Goal: Information Seeking & Learning: Learn about a topic

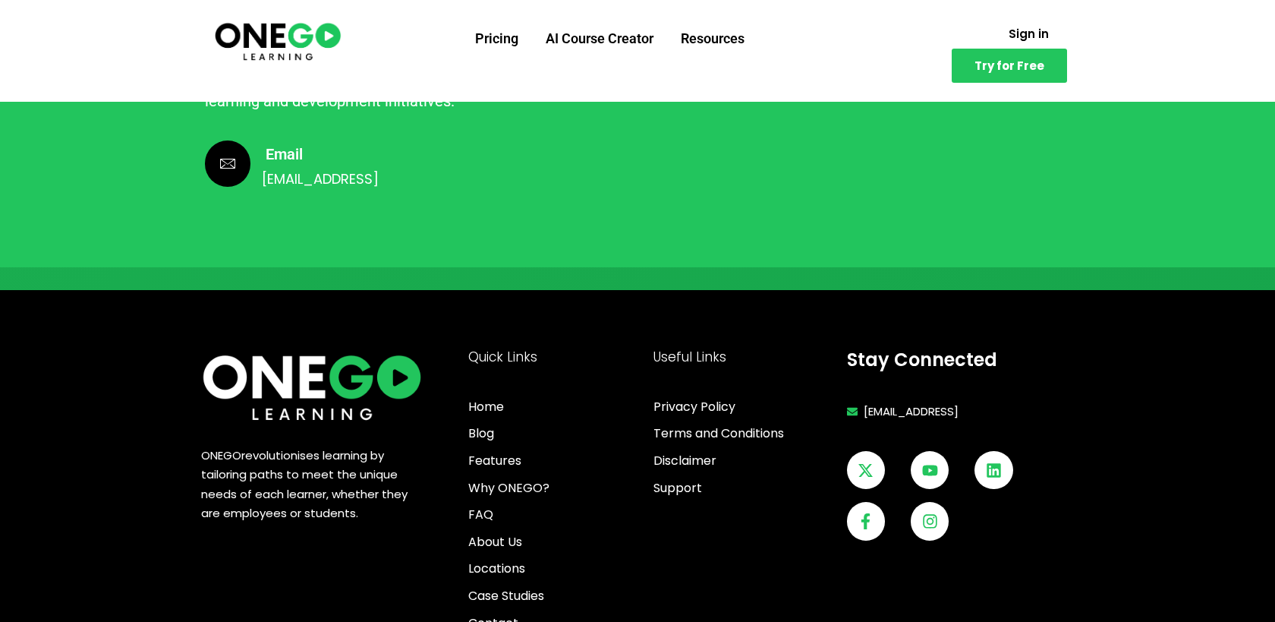
scroll to position [4167, 0]
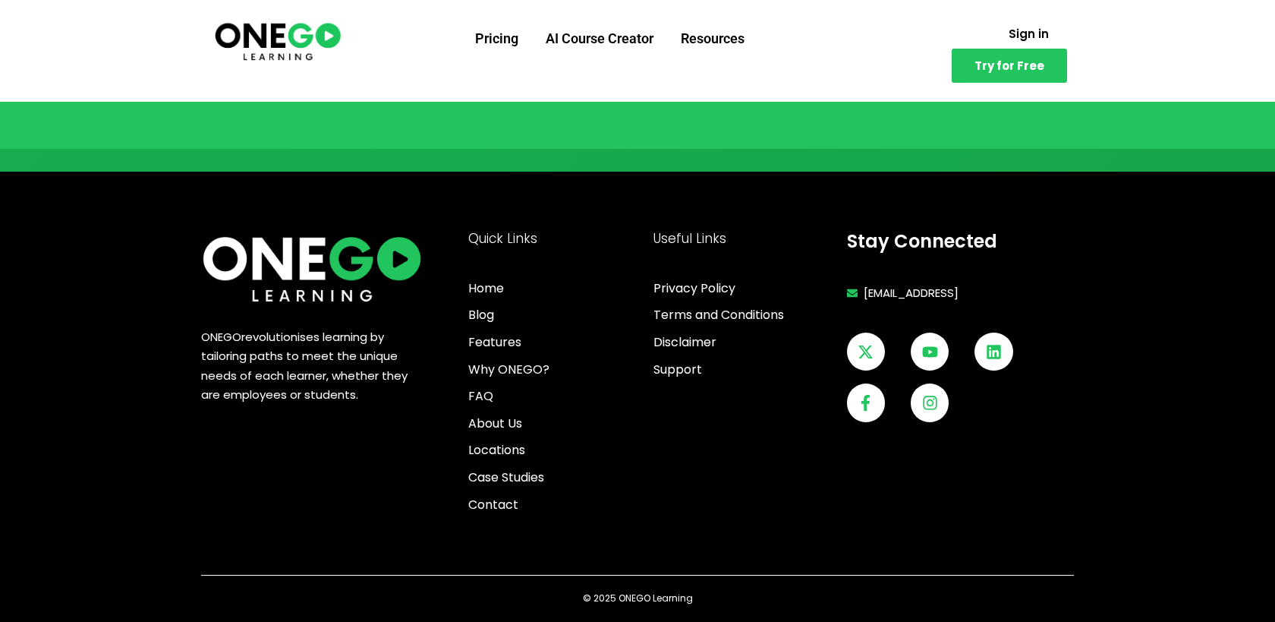
click at [281, 46] on img at bounding box center [278, 40] width 131 height 43
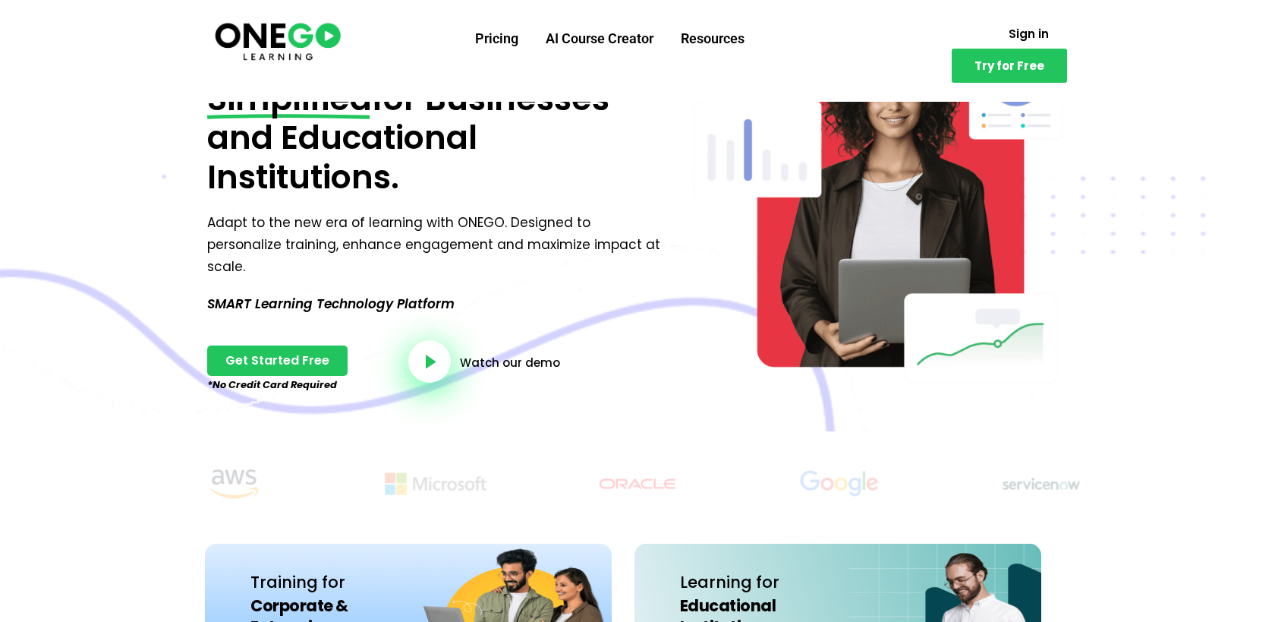
scroll to position [161, 0]
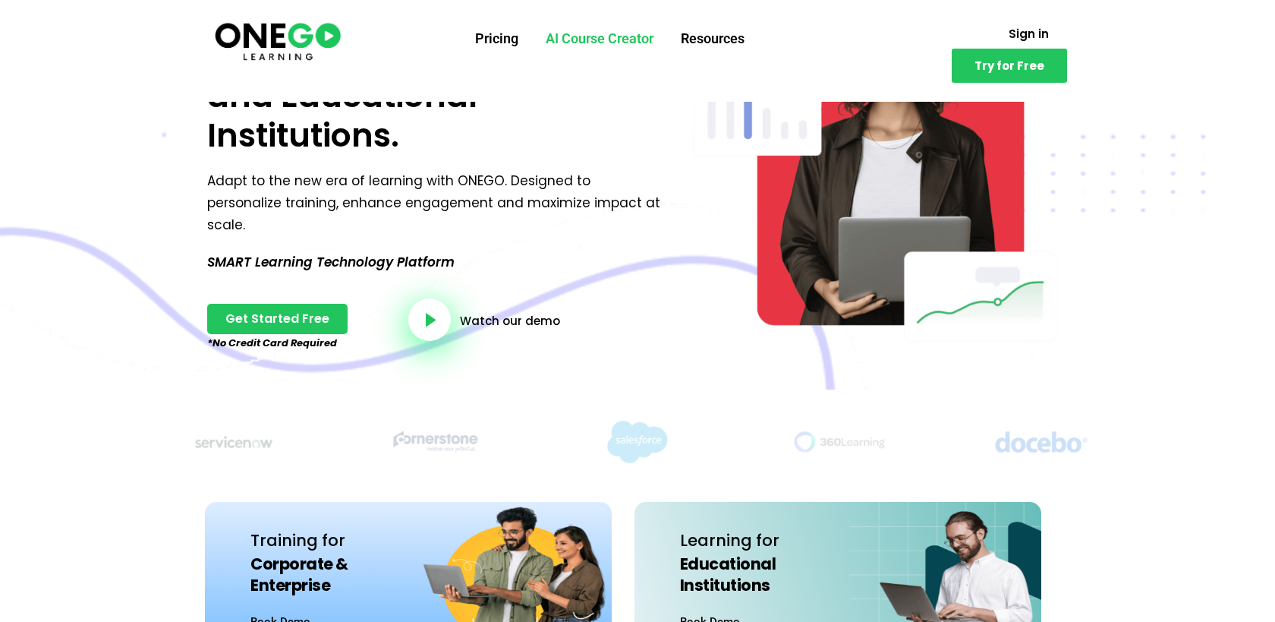
click at [569, 42] on link "AI Course Creator" at bounding box center [599, 38] width 135 height 39
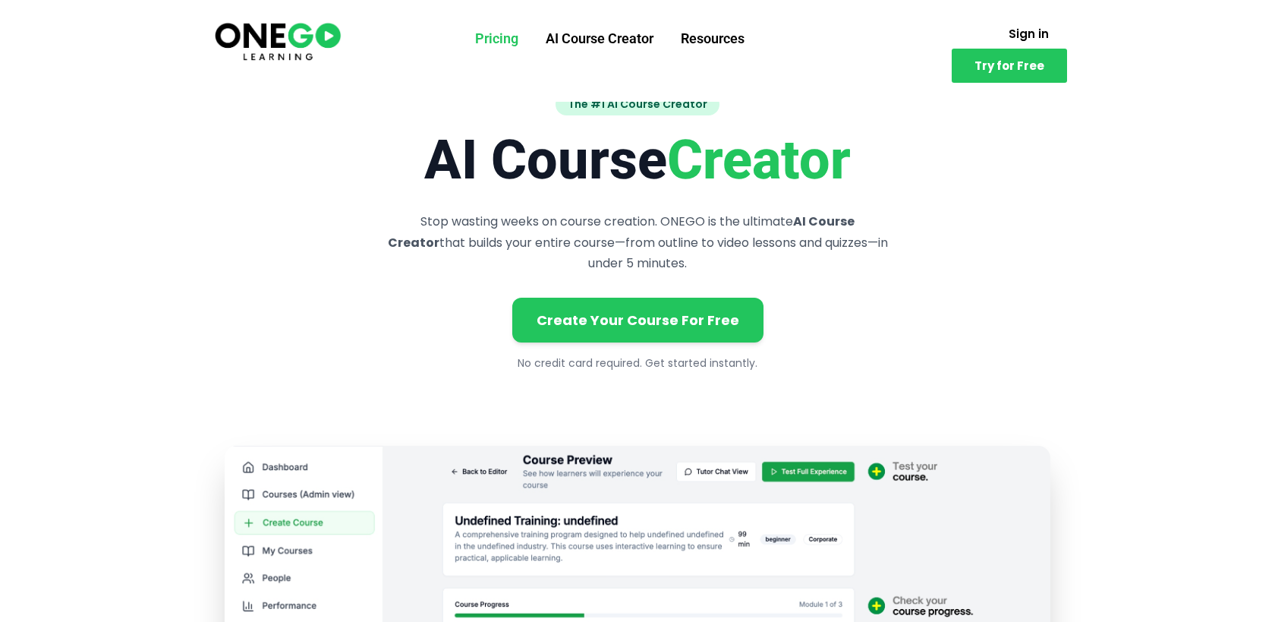
click at [483, 35] on link "Pricing" at bounding box center [496, 38] width 71 height 39
